Goal: Information Seeking & Learning: Learn about a topic

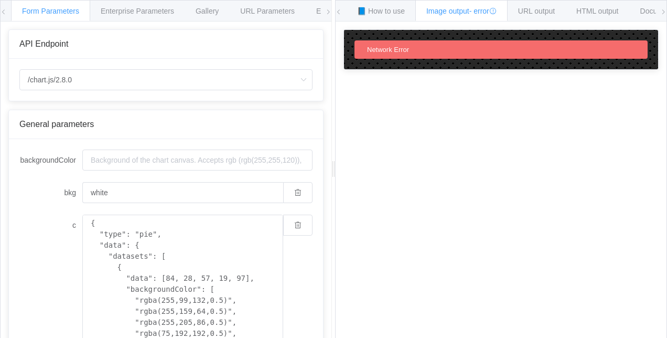
click at [395, 162] on div "How to maximize Image Charts in 3 steps Read the step-by-[PERSON_NAME] to the I…" at bounding box center [501, 187] width 331 height 332
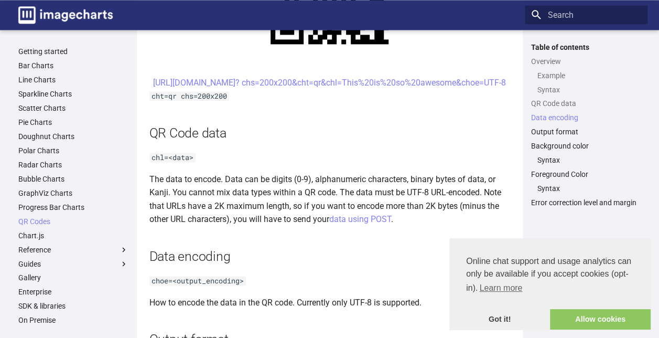
scroll to position [640, 0]
click at [41, 220] on link "QR Codes" at bounding box center [73, 221] width 110 height 9
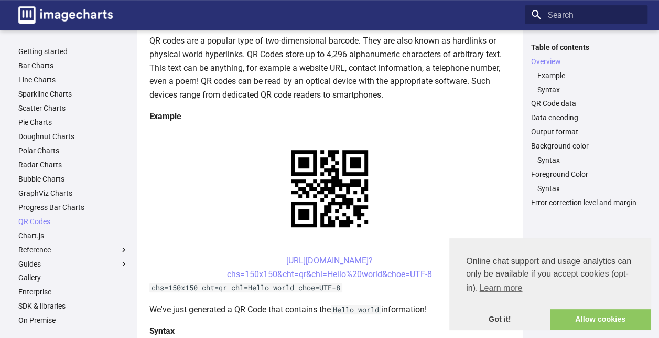
scroll to position [138, 0]
click at [201, 292] on code "chs=150x150 cht=qr chl=Hello world choe=UTF-8" at bounding box center [245, 287] width 193 height 9
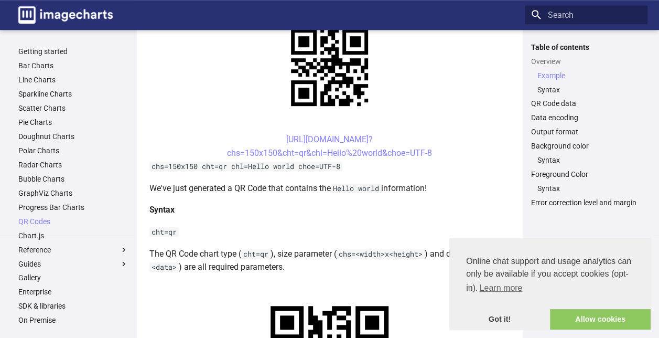
scroll to position [258, 0]
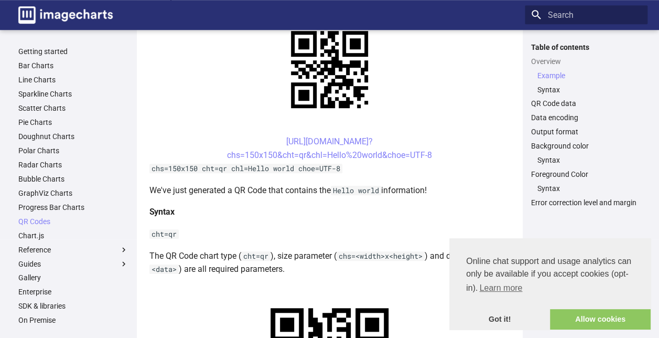
click at [253, 141] on center "[URL][DOMAIN_NAME]? chs=150x150&cht=qr&chl=Hello%20world&choe=UTF-8" at bounding box center [329, 148] width 361 height 27
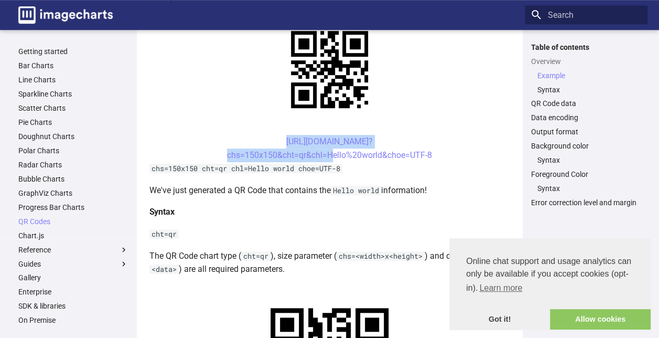
drag, startPoint x: 266, startPoint y: 145, endPoint x: 327, endPoint y: 160, distance: 62.7
click at [327, 160] on center "[URL][DOMAIN_NAME]? chs=150x150&cht=qr&chl=Hello%20world&choe=UTF-8" at bounding box center [329, 148] width 361 height 27
drag, startPoint x: 327, startPoint y: 160, endPoint x: 316, endPoint y: 155, distance: 12.5
drag, startPoint x: 316, startPoint y: 155, endPoint x: 294, endPoint y: 156, distance: 22.0
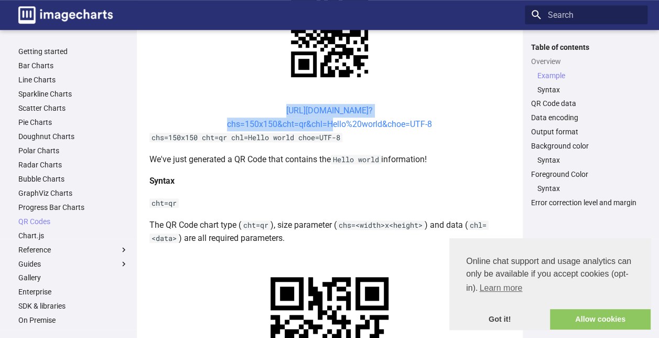
scroll to position [288, 0]
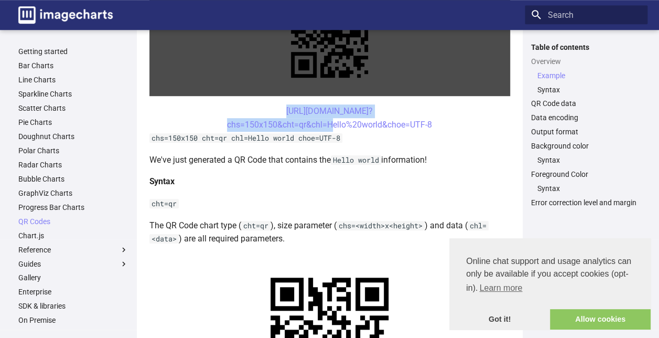
click at [336, 58] on link at bounding box center [329, 39] width 361 height 114
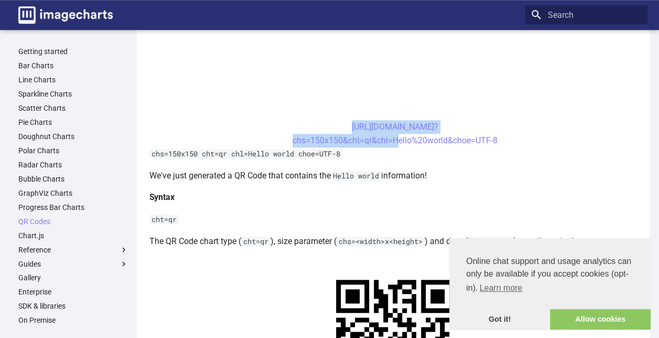
scroll to position [412, 0]
click at [33, 220] on link "QR Codes" at bounding box center [73, 221] width 110 height 9
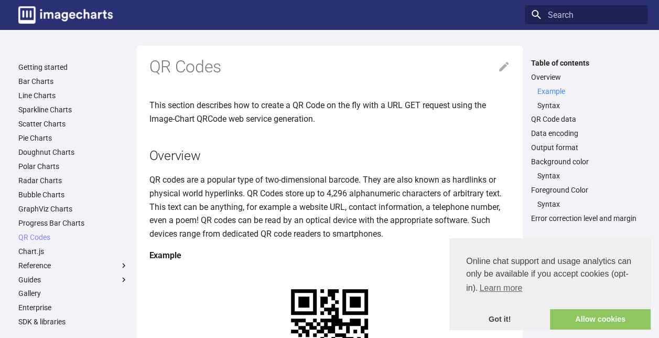
click at [553, 91] on link "Example" at bounding box center [589, 91] width 104 height 9
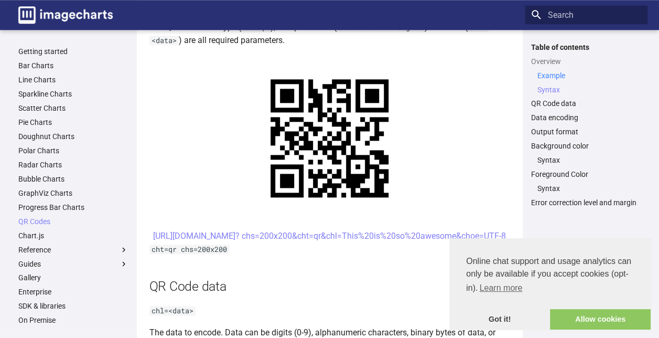
scroll to position [487, 0]
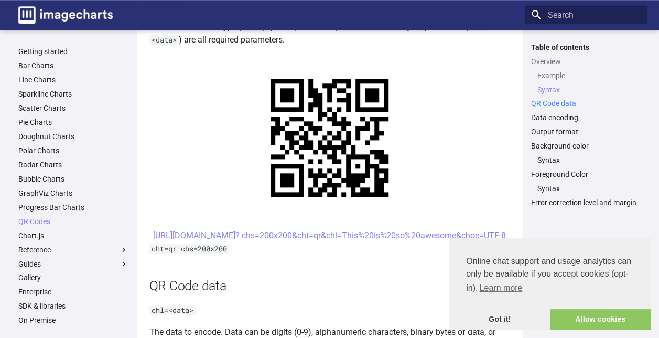
click at [555, 104] on link "QR Code data" at bounding box center [586, 103] width 110 height 9
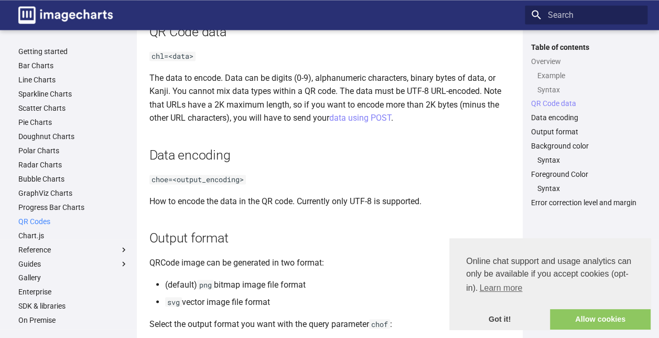
click at [37, 221] on link "QR Codes" at bounding box center [73, 221] width 110 height 9
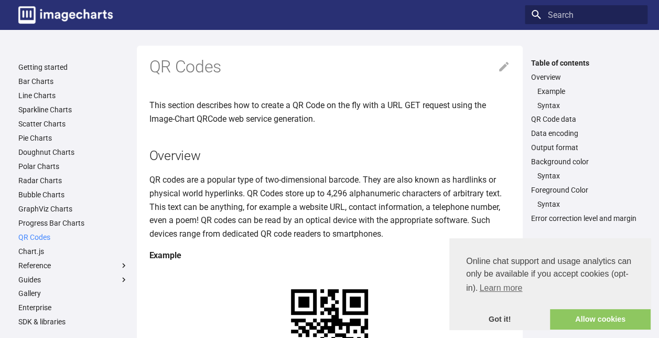
click at [43, 239] on link "QR Codes" at bounding box center [73, 236] width 110 height 9
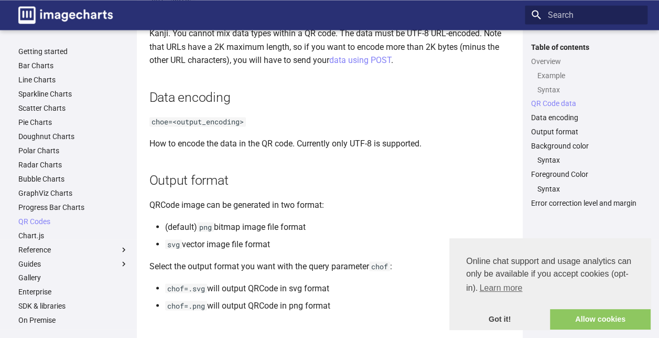
scroll to position [706, 0]
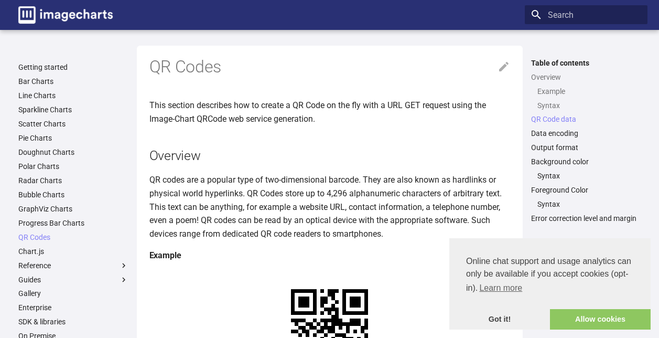
scroll to position [741, 0]
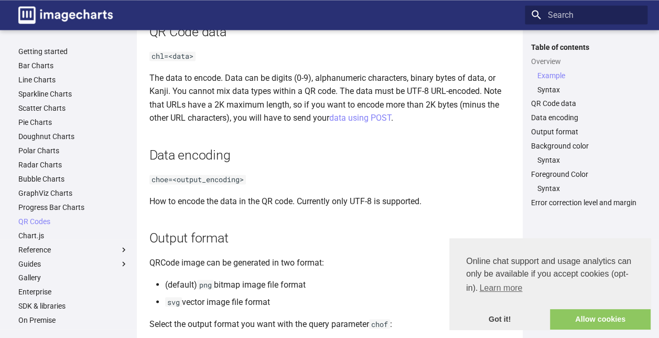
scroll to position [212, 0]
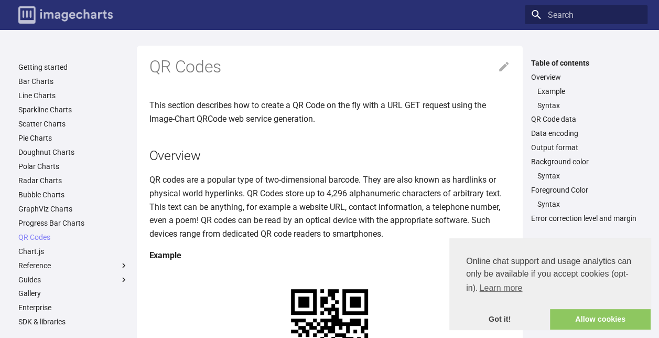
click at [77, 14] on img "Image-Charts documentation" at bounding box center [65, 14] width 94 height 17
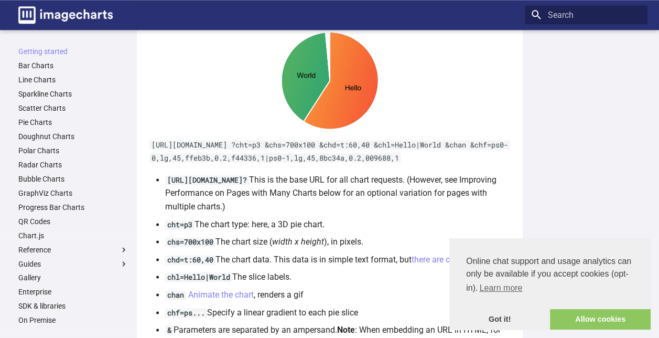
scroll to position [570, 0]
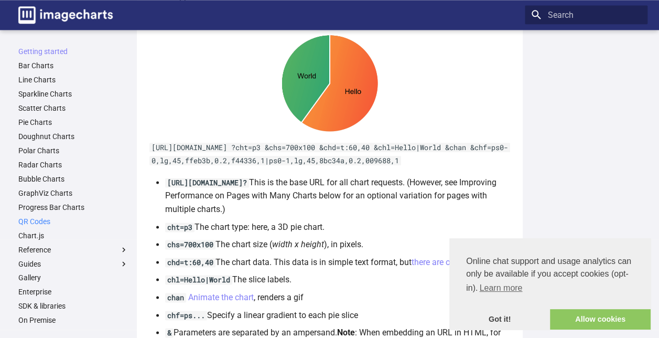
click at [38, 223] on link "QR Codes" at bounding box center [73, 221] width 110 height 9
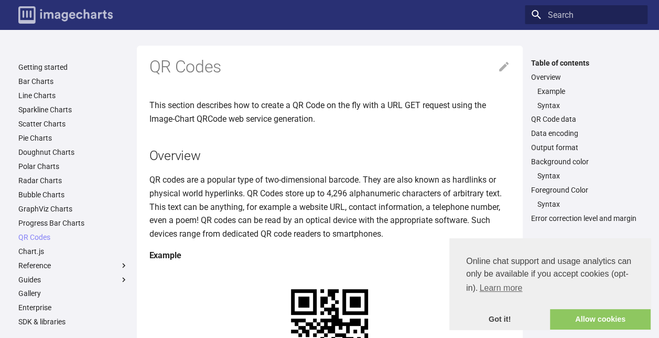
click at [59, 13] on img "Image-Charts documentation" at bounding box center [65, 14] width 94 height 17
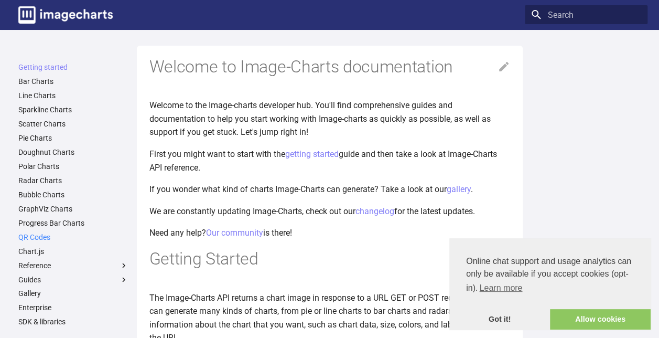
click at [34, 236] on link "QR Codes" at bounding box center [73, 236] width 110 height 9
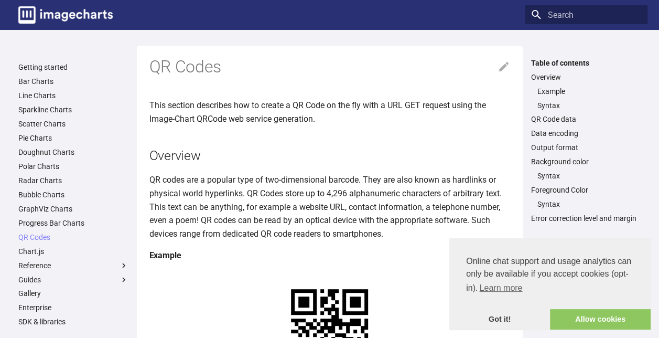
drag, startPoint x: 558, startPoint y: 0, endPoint x: 386, endPoint y: 15, distance: 172.6
click at [386, 15] on div "Header" at bounding box center [324, 14] width 391 height 25
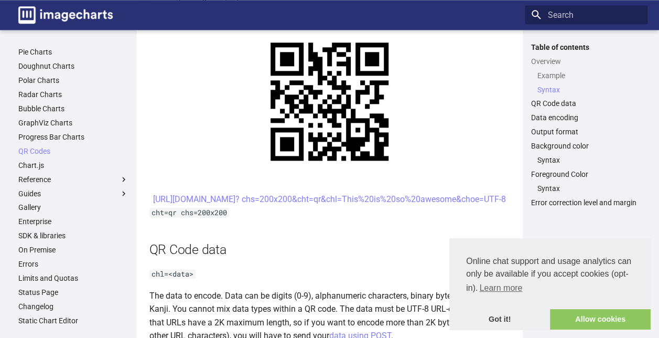
scroll to position [524, 0]
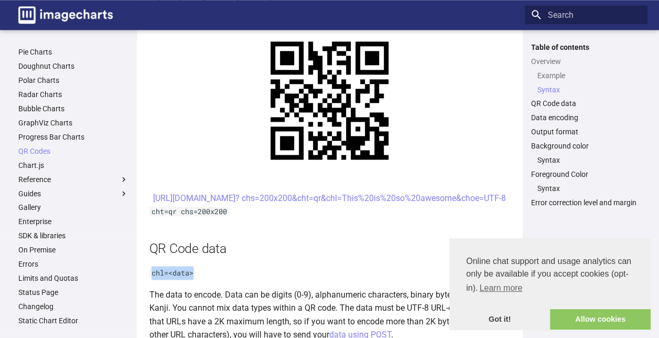
drag, startPoint x: 260, startPoint y: 246, endPoint x: 210, endPoint y: 286, distance: 63.9
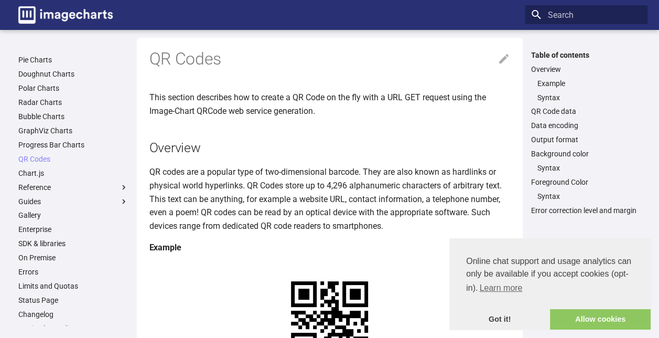
scroll to position [0, 0]
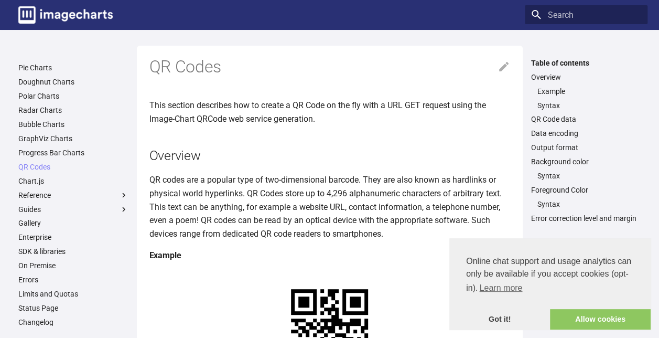
click at [210, 286] on link at bounding box center [329, 328] width 361 height 114
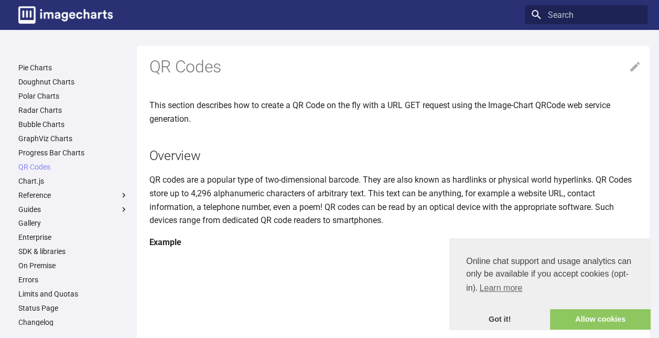
click at [250, 153] on h2 "Overview" at bounding box center [395, 155] width 492 height 18
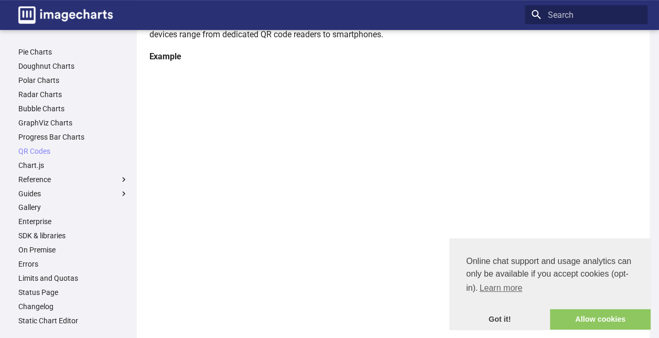
scroll to position [187, 0]
click at [33, 147] on link "QR Codes" at bounding box center [73, 150] width 110 height 9
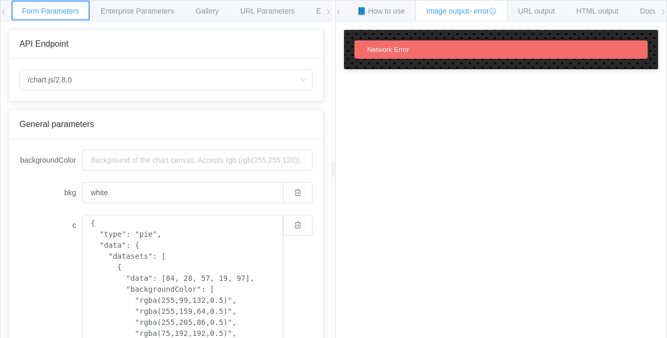
click at [46, 7] on span "Form Parameters" at bounding box center [50, 11] width 57 height 8
click at [102, 43] on div "API Endpoint" at bounding box center [165, 43] width 293 height 9
click at [662, 13] on icon at bounding box center [663, 12] width 6 height 6
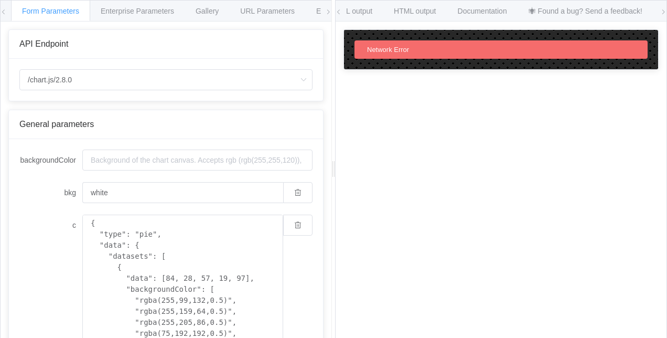
click at [662, 13] on icon at bounding box center [663, 12] width 6 height 6
click at [664, 10] on icon at bounding box center [663, 12] width 6 height 6
click at [337, 11] on icon at bounding box center [339, 12] width 6 height 6
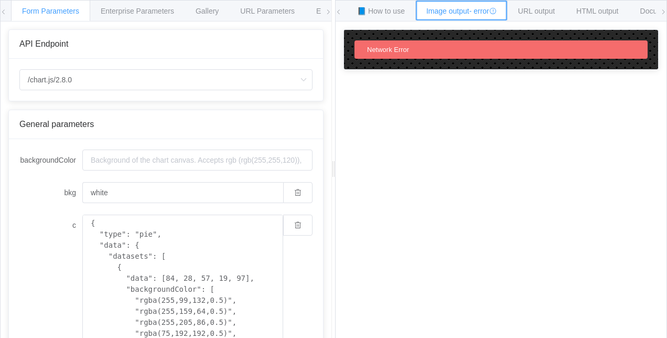
click at [467, 10] on span "Image output - error" at bounding box center [461, 11] width 70 height 8
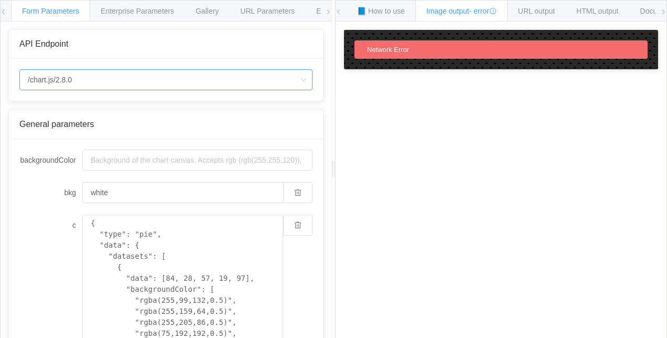
click at [104, 77] on input "/chart.js/2.8.0" at bounding box center [165, 79] width 293 height 21
click at [36, 109] on span "/chart" at bounding box center [39, 108] width 18 height 8
type input "/chart"
type input "20"
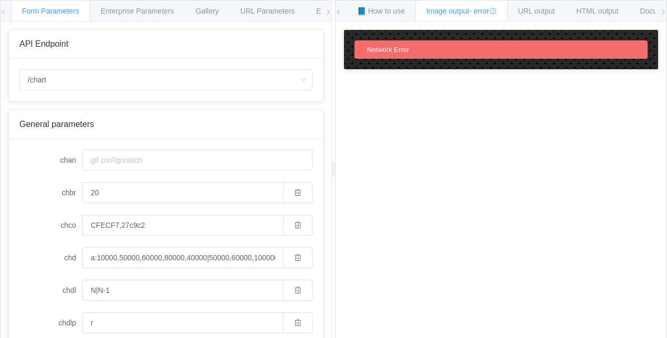
click at [376, 94] on div "How to maximize Image Charts in 3 steps Read the step-by-step guide to the Imag…" at bounding box center [501, 187] width 331 height 332
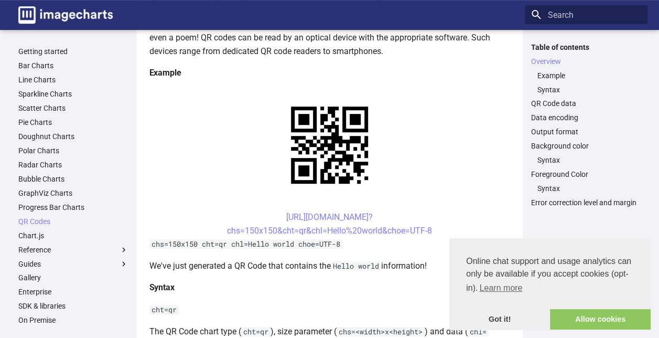
scroll to position [185, 0]
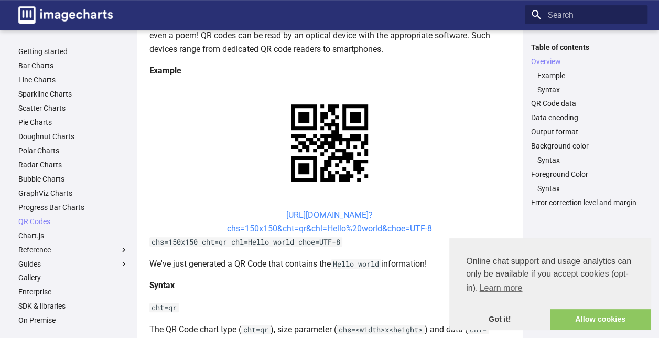
click at [336, 214] on link "[URL][DOMAIN_NAME]? chs=150x150&cht=qr&chl=Hello%20world&choe=UTF-8" at bounding box center [329, 222] width 205 height 24
